Goal: Task Accomplishment & Management: Manage account settings

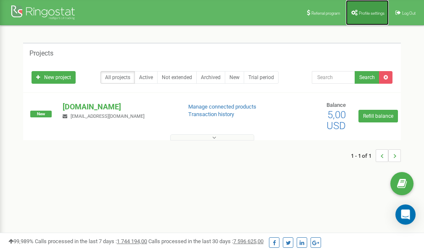
click at [371, 17] on link "Profile settings" at bounding box center [367, 12] width 43 height 25
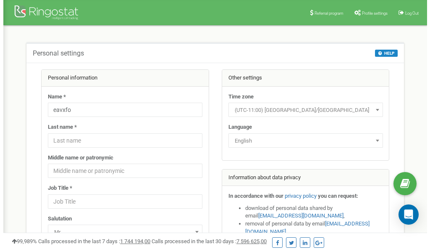
scroll to position [42, 0]
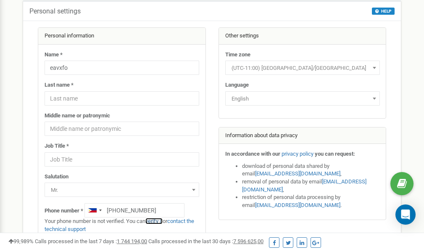
click at [157, 221] on link "verify it" at bounding box center [153, 221] width 17 height 6
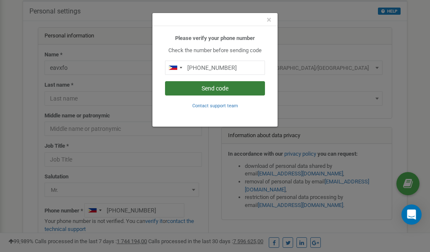
click at [203, 86] on button "Send code" at bounding box center [215, 88] width 100 height 14
